Goal: Task Accomplishment & Management: Use online tool/utility

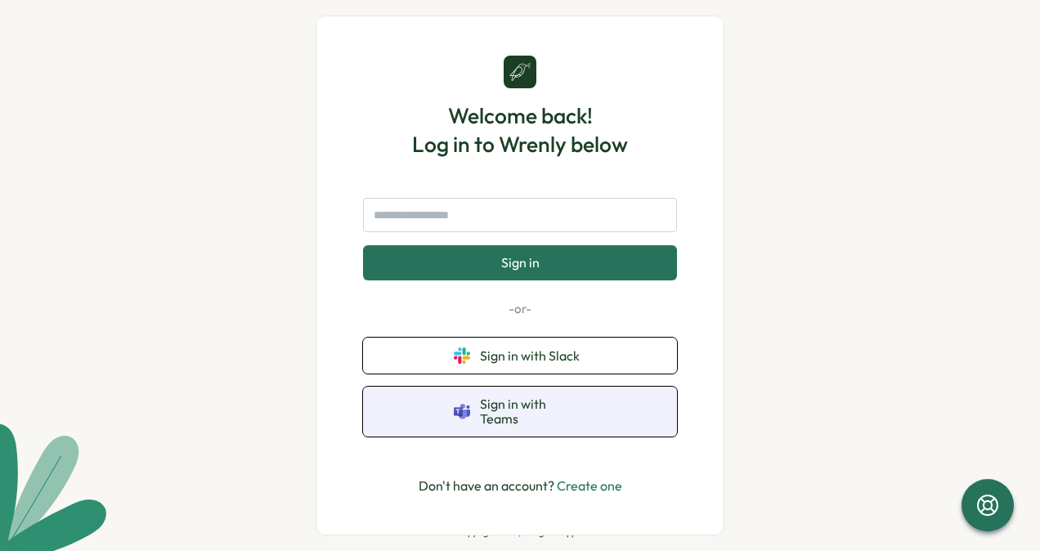
click at [465, 413] on icon at bounding box center [463, 415] width 8 height 10
